Goal: Task Accomplishment & Management: Use online tool/utility

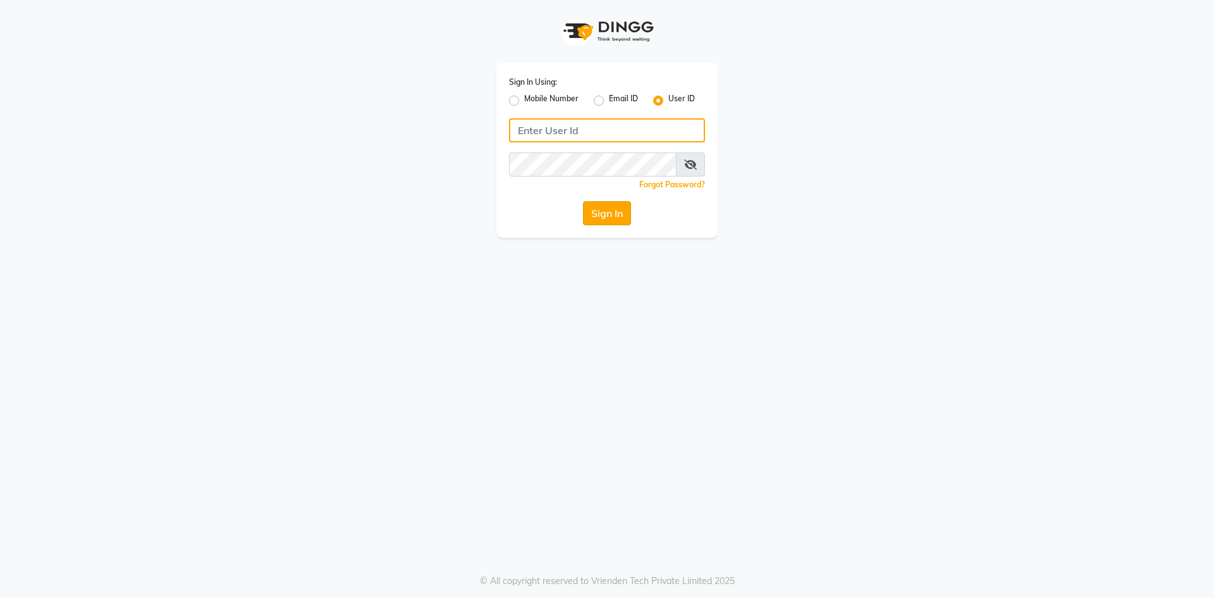
type input "lots123"
click at [596, 213] on button "Sign In" at bounding box center [607, 213] width 48 height 24
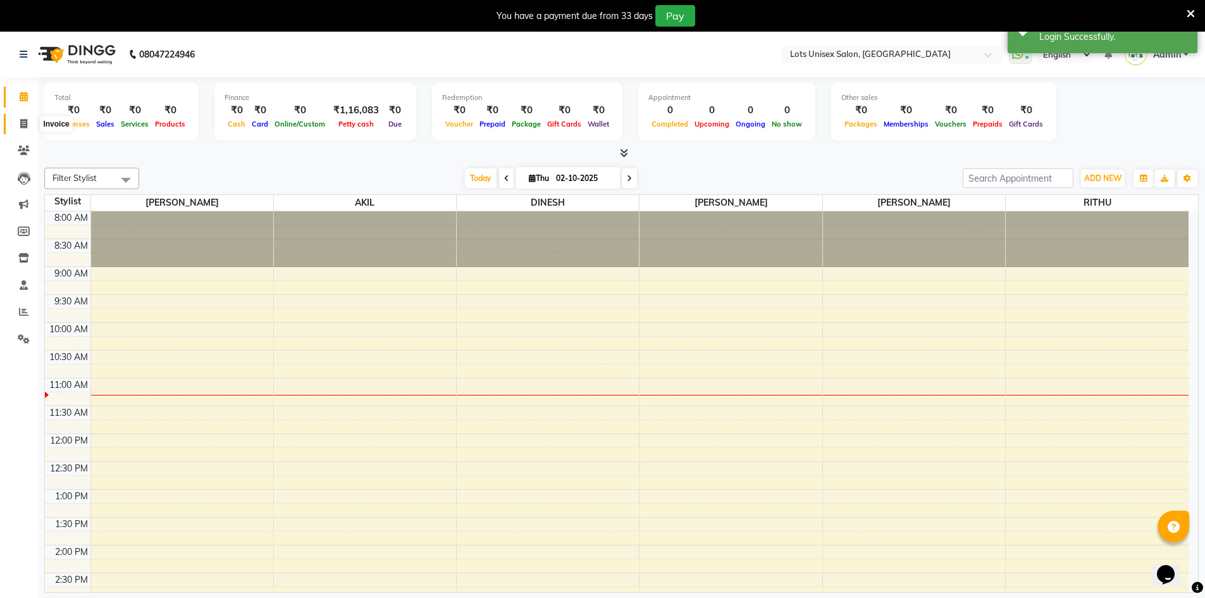
click at [23, 123] on icon at bounding box center [23, 123] width 7 height 9
select select "7339"
select select "service"
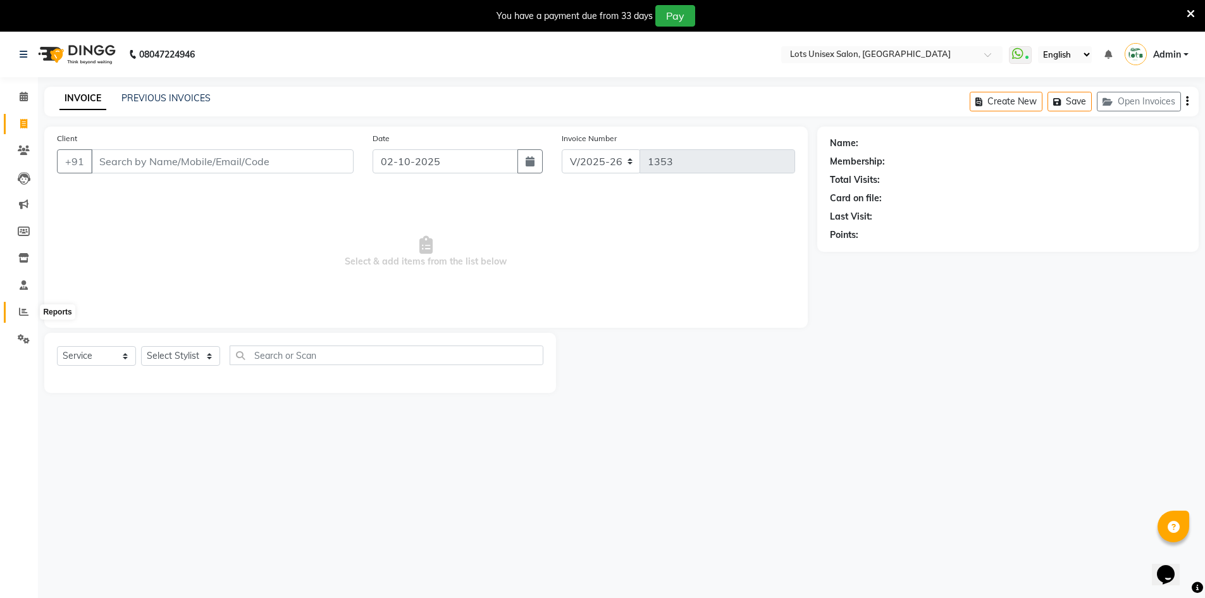
click at [27, 313] on icon at bounding box center [23, 311] width 9 height 9
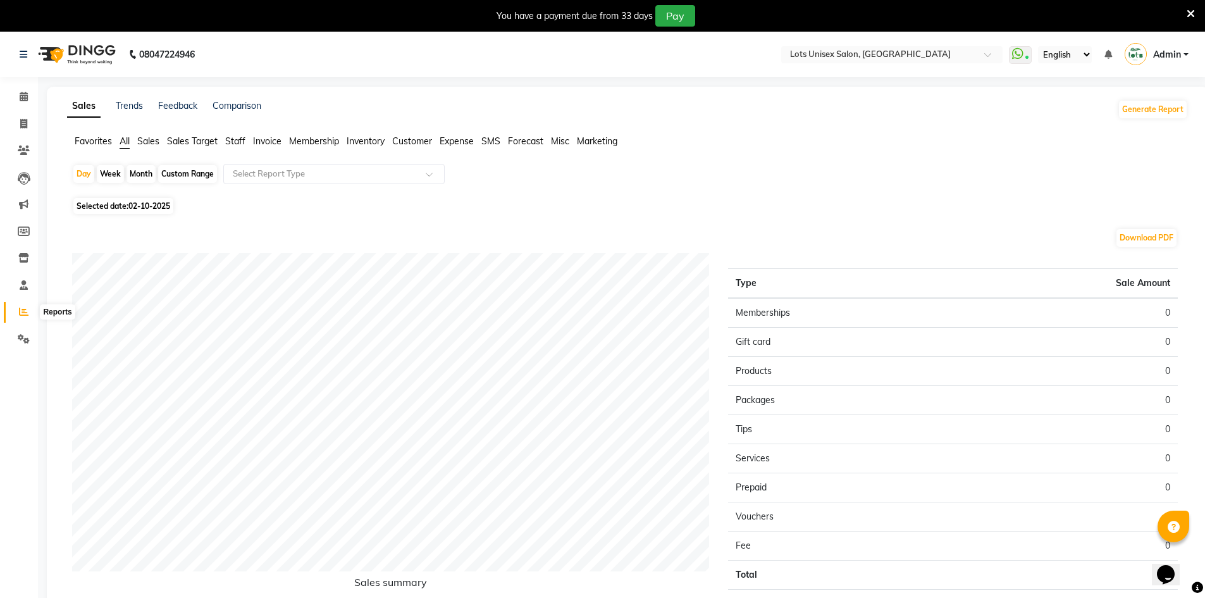
click at [22, 305] on span at bounding box center [24, 312] width 22 height 15
click at [18, 312] on span at bounding box center [24, 312] width 22 height 15
click at [24, 311] on icon at bounding box center [23, 311] width 9 height 9
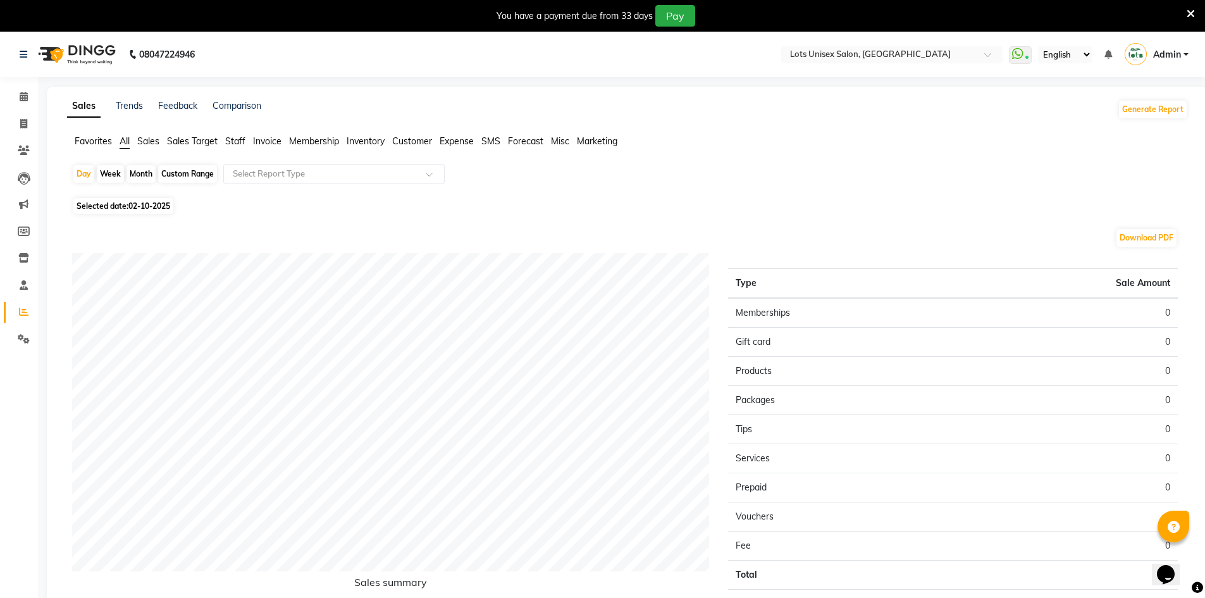
click at [24, 311] on icon at bounding box center [23, 311] width 9 height 9
click at [134, 209] on span "02-10-2025" at bounding box center [149, 205] width 42 height 9
select select "10"
select select "2025"
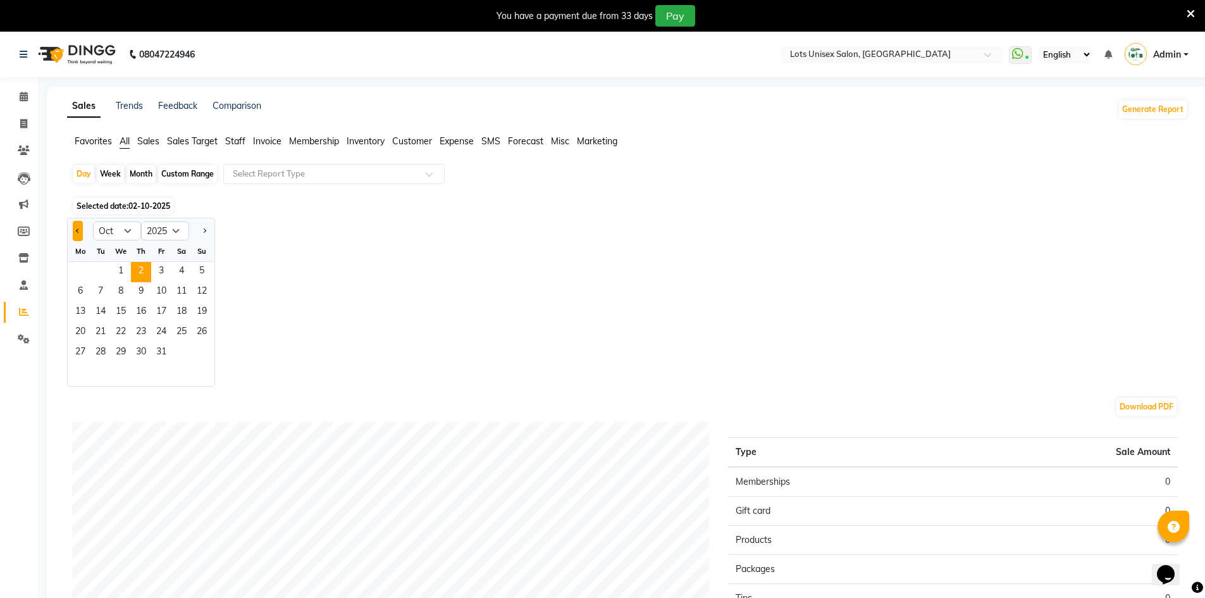
click at [78, 227] on button "Previous month" at bounding box center [78, 231] width 10 height 20
select select "9"
click at [204, 333] on span "28" at bounding box center [202, 333] width 20 height 20
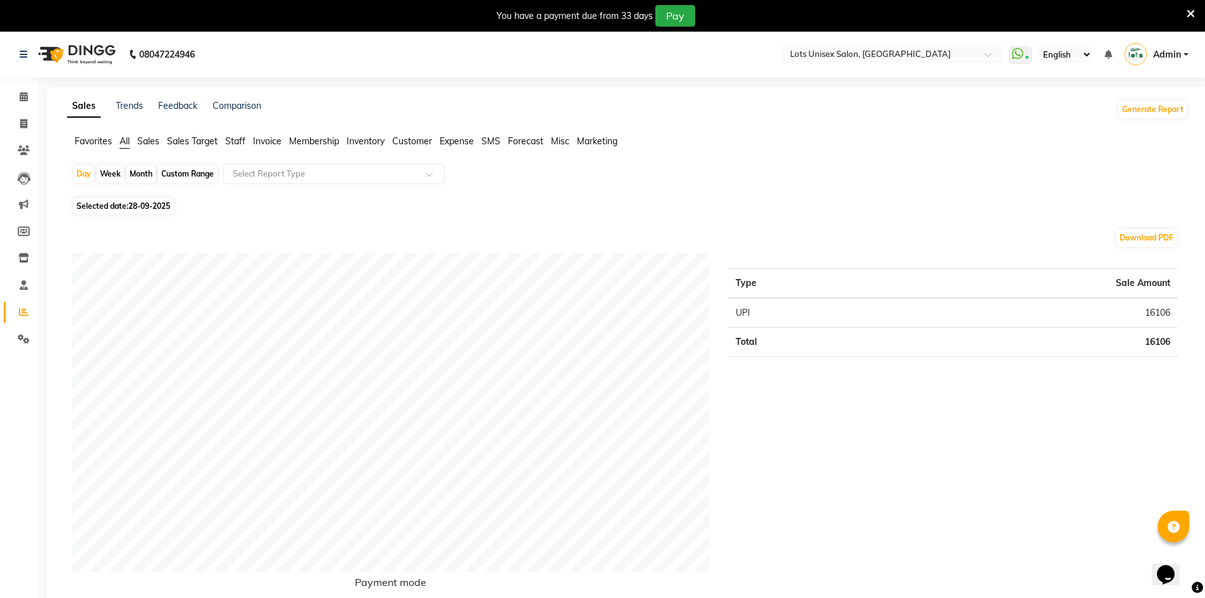
click at [135, 204] on span "28-09-2025" at bounding box center [149, 205] width 42 height 9
select select "9"
select select "2025"
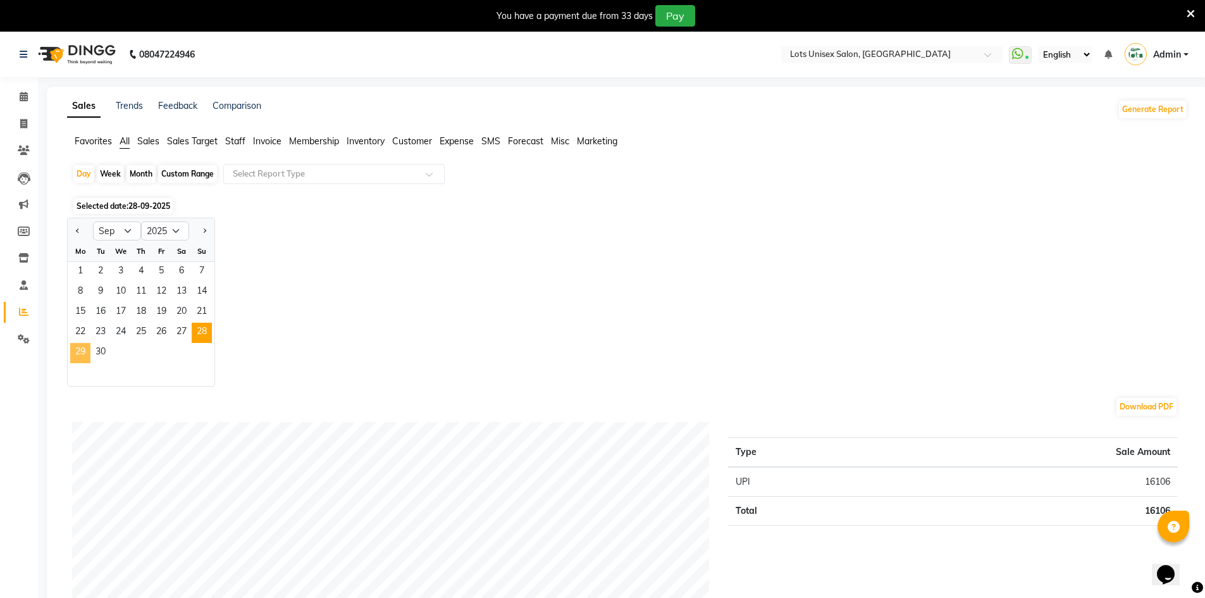
click at [76, 358] on span "29" at bounding box center [80, 353] width 20 height 20
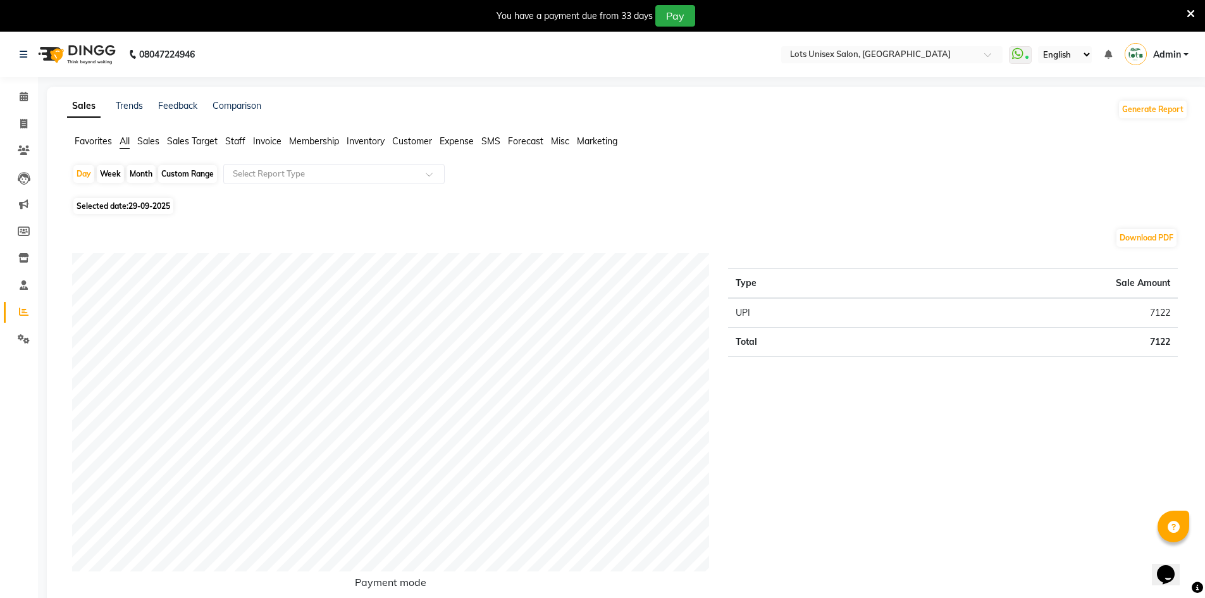
click at [136, 207] on span "29-09-2025" at bounding box center [149, 205] width 42 height 9
select select "9"
select select "2025"
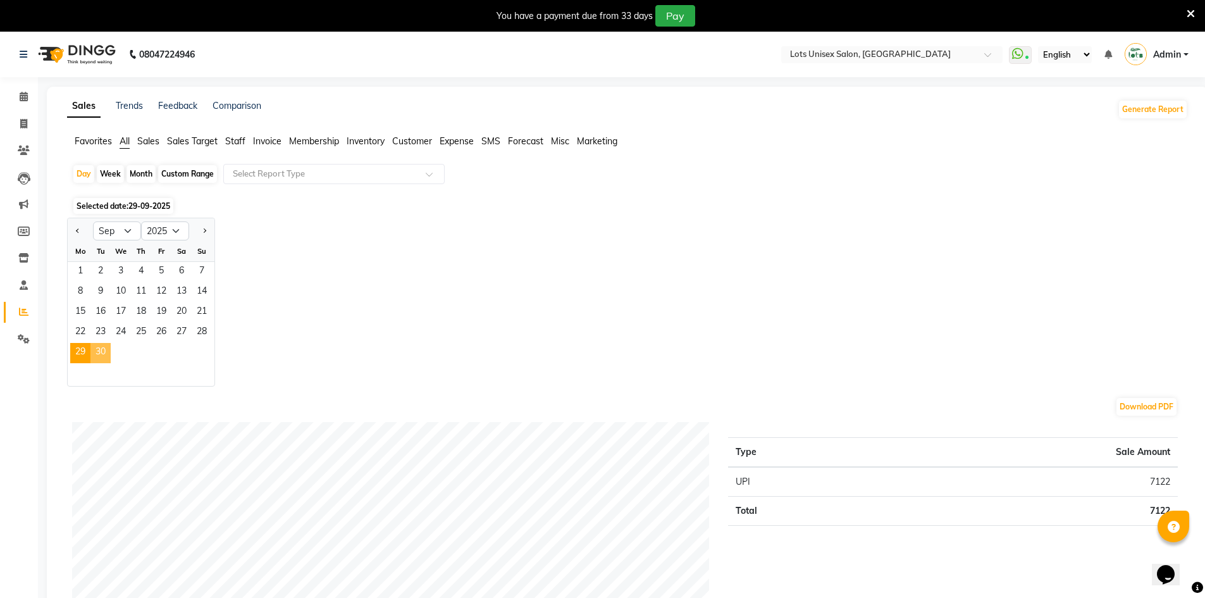
click at [104, 352] on span "30" at bounding box center [100, 353] width 20 height 20
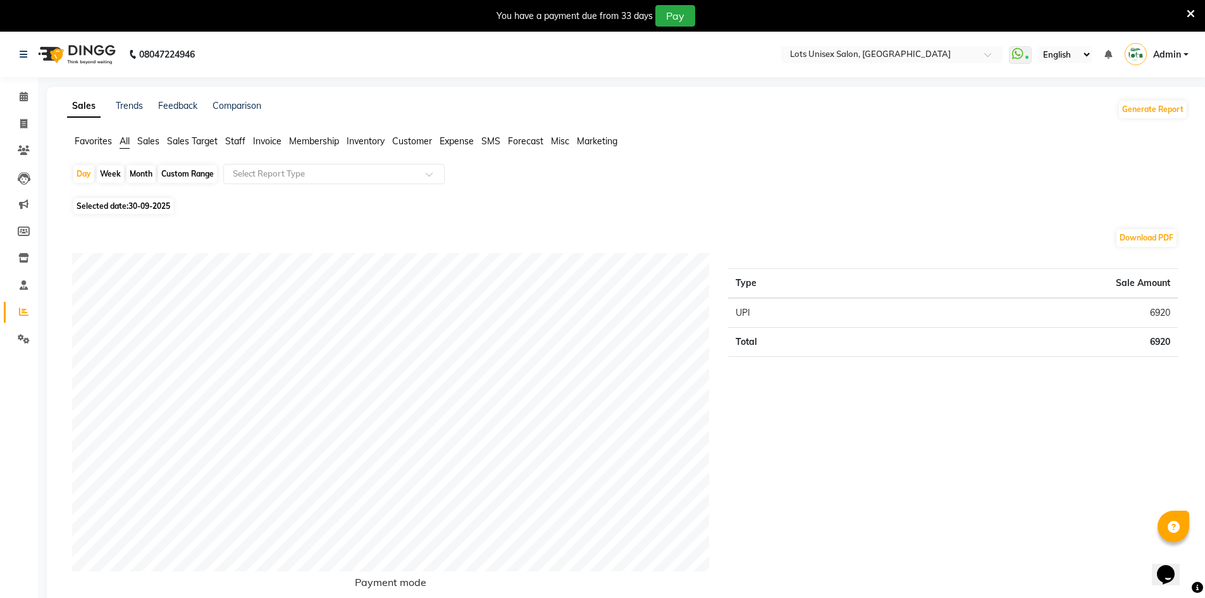
click at [137, 207] on span "30-09-2025" at bounding box center [149, 205] width 42 height 9
select select "9"
select select "2025"
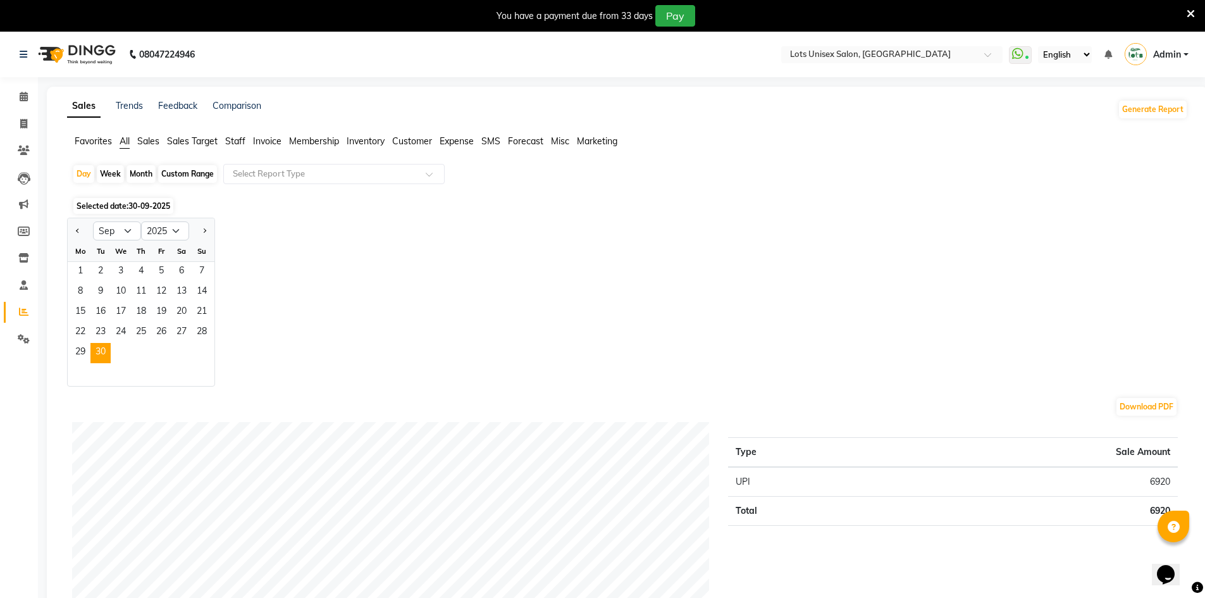
click at [210, 230] on div at bounding box center [201, 231] width 25 height 20
click at [206, 232] on button "Next month" at bounding box center [204, 231] width 10 height 20
select select "10"
click at [127, 270] on span "1" at bounding box center [121, 272] width 20 height 20
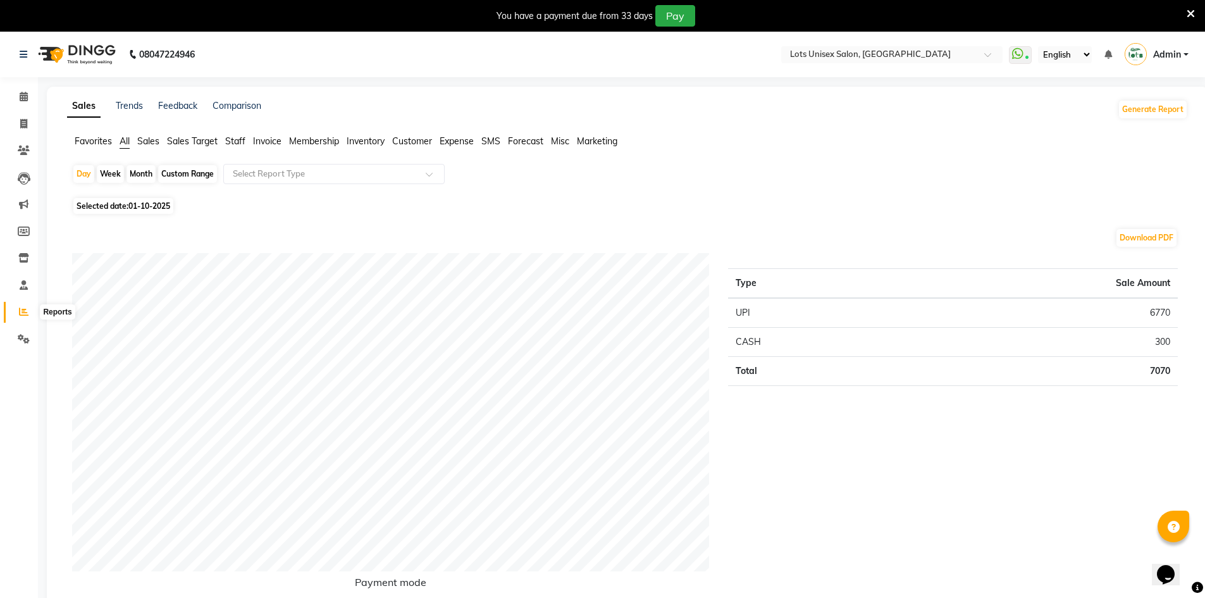
click at [23, 309] on icon at bounding box center [23, 311] width 9 height 9
click at [188, 173] on div "Custom Range" at bounding box center [187, 174] width 59 height 18
select select "10"
select select "2025"
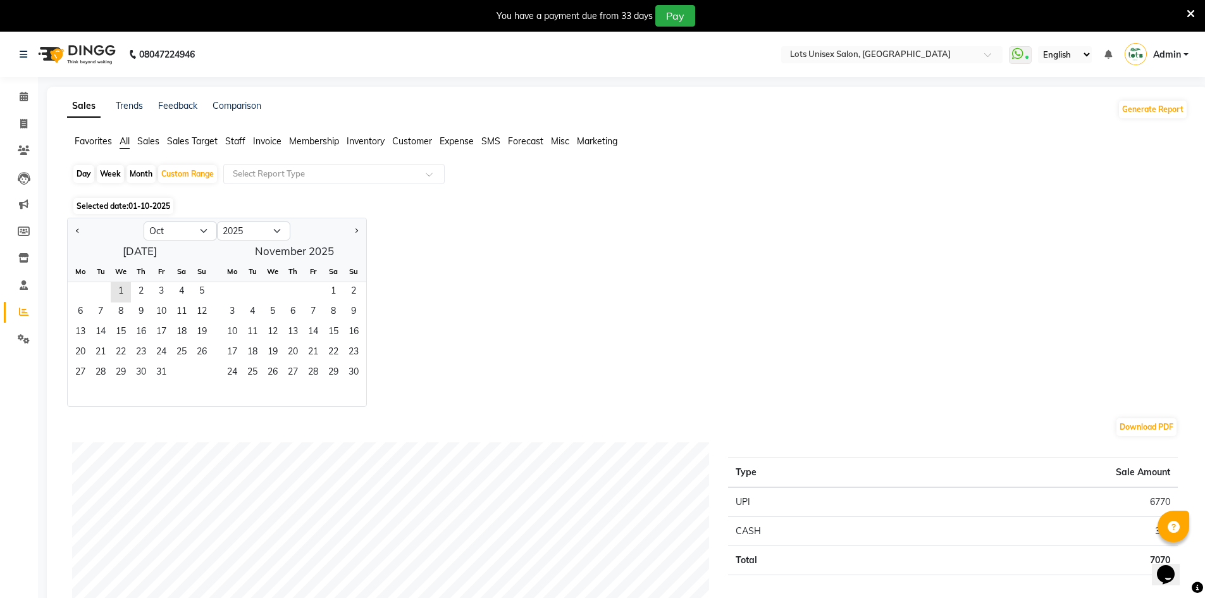
click at [85, 176] on div "Day" at bounding box center [83, 174] width 21 height 18
select select "10"
select select "2025"
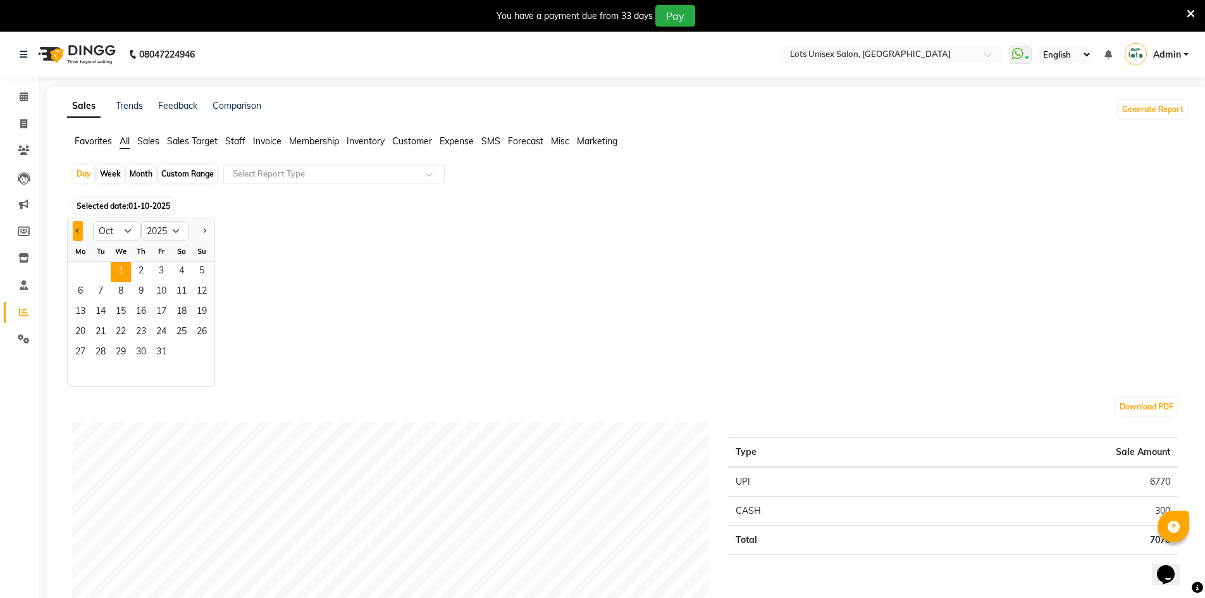
click at [80, 227] on button "Previous month" at bounding box center [78, 231] width 10 height 20
select select "9"
click at [159, 328] on span "26" at bounding box center [161, 333] width 20 height 20
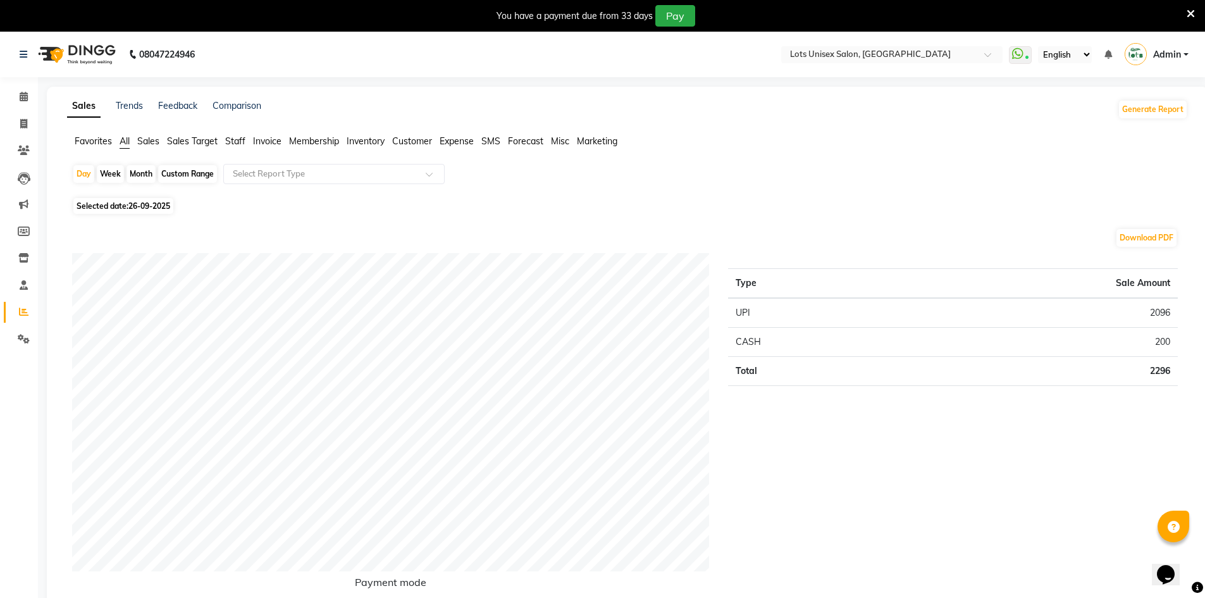
click at [135, 204] on span "26-09-2025" at bounding box center [149, 205] width 42 height 9
select select "9"
select select "2025"
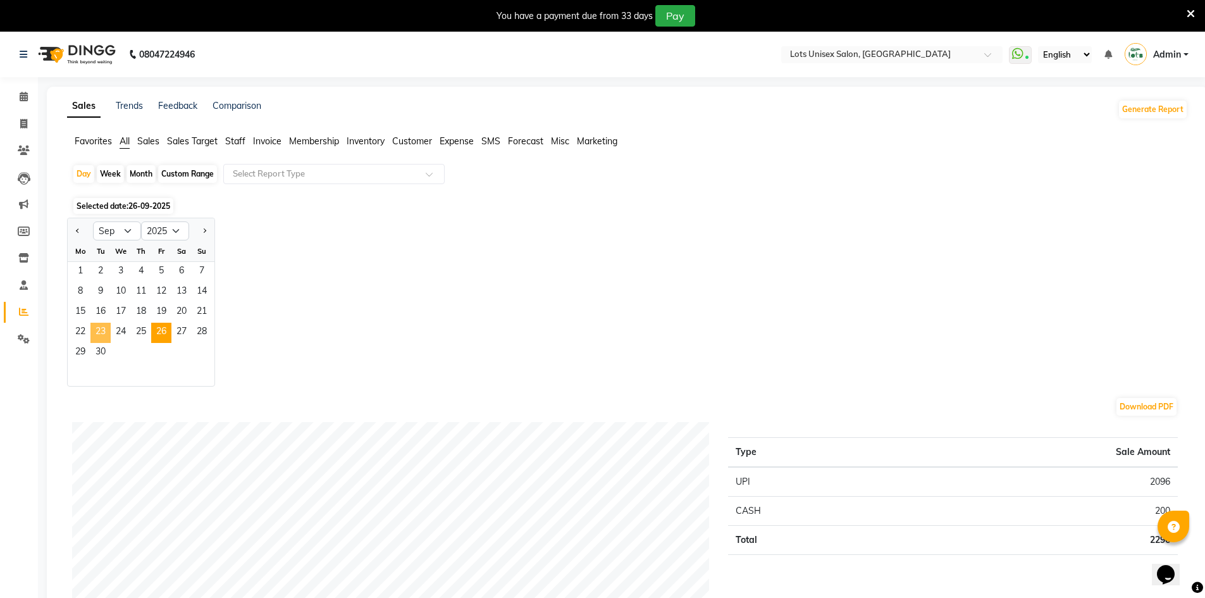
click at [100, 331] on span "23" at bounding box center [100, 333] width 20 height 20
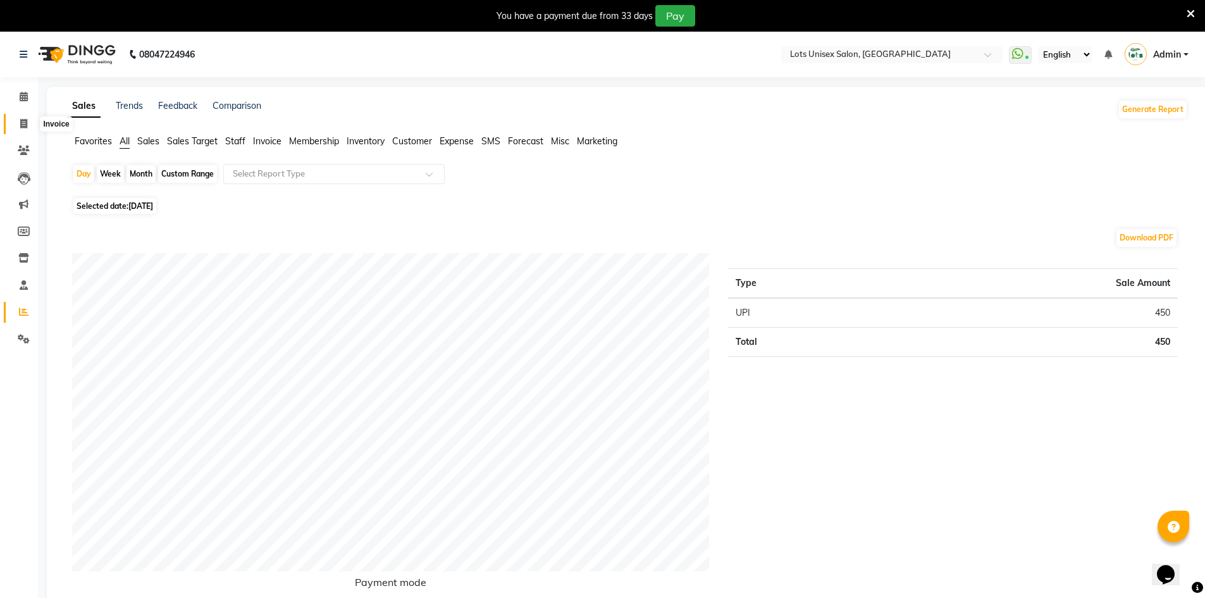
click at [27, 126] on icon at bounding box center [23, 123] width 7 height 9
select select "service"
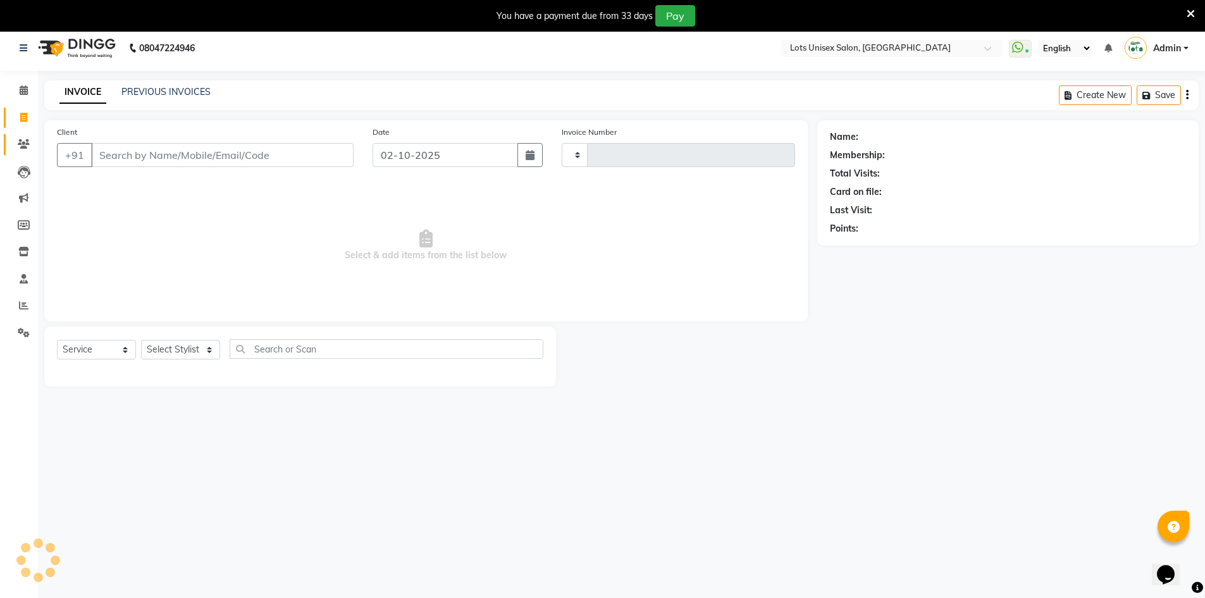
type input "1353"
select select "7339"
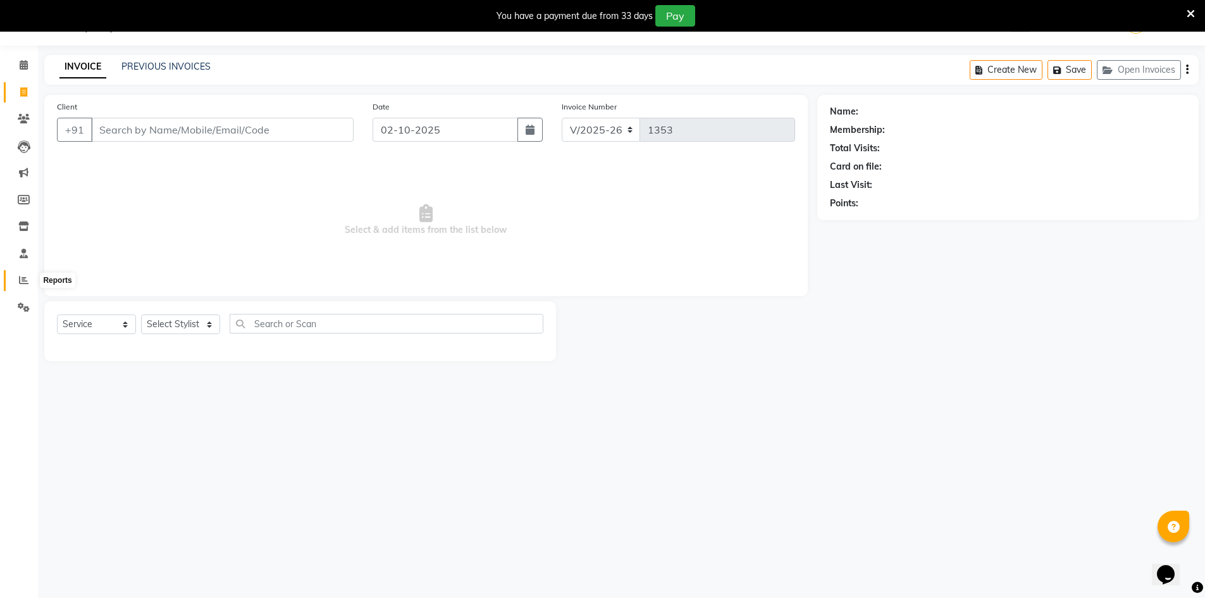
click at [34, 278] on span at bounding box center [24, 280] width 22 height 15
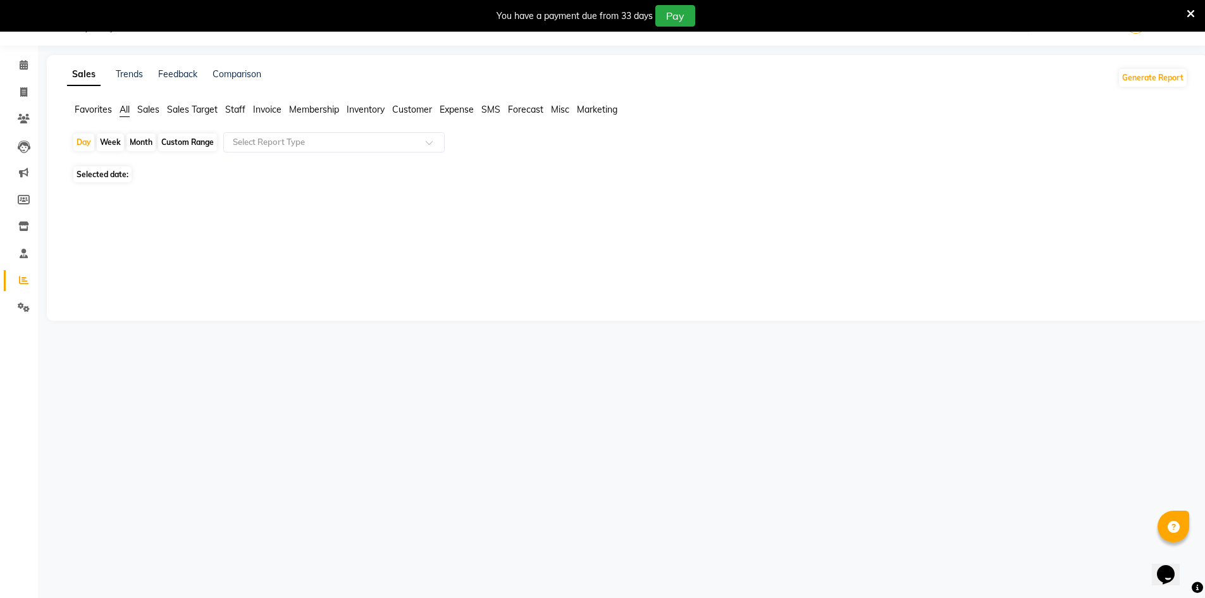
click at [27, 278] on icon at bounding box center [23, 279] width 9 height 9
click at [22, 90] on icon at bounding box center [23, 91] width 7 height 9
select select "service"
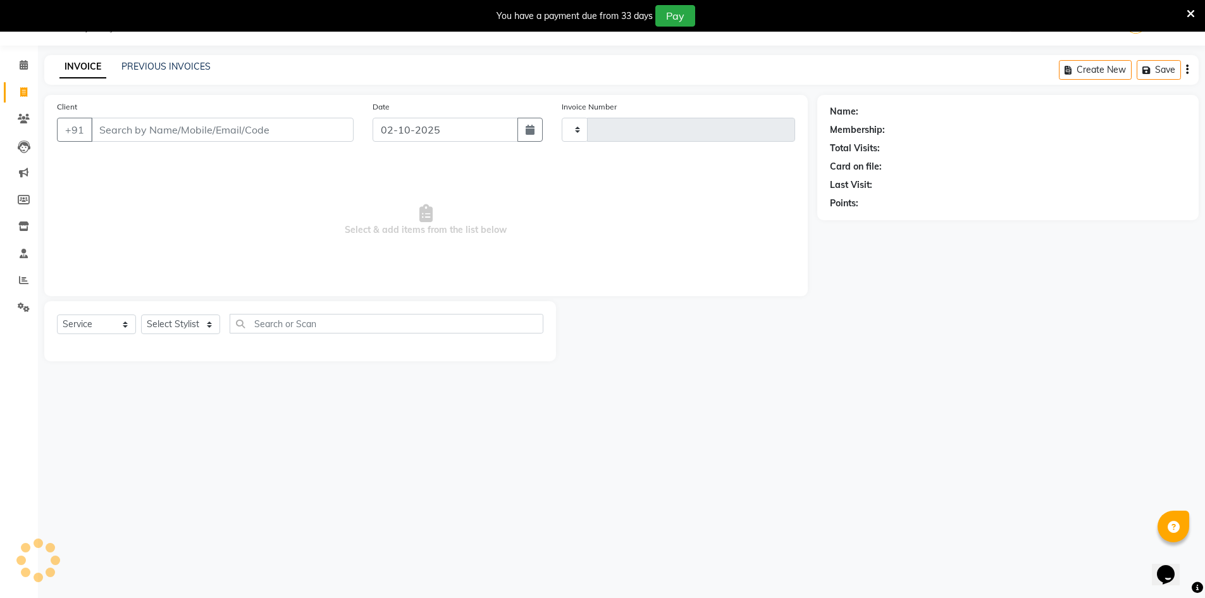
type input "1353"
select select "7339"
